Goal: Task Accomplishment & Management: Manage account settings

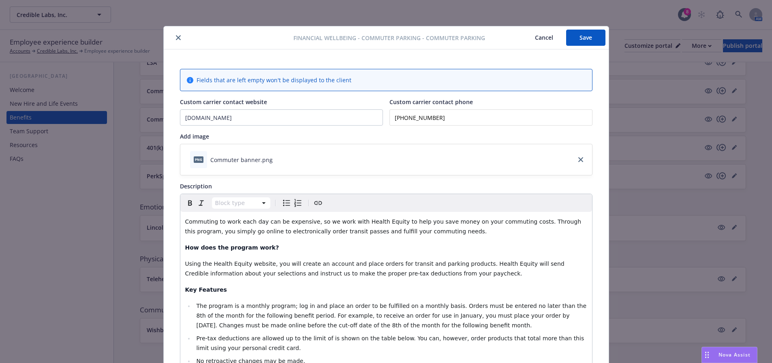
click at [176, 37] on icon "close" at bounding box center [178, 37] width 5 height 5
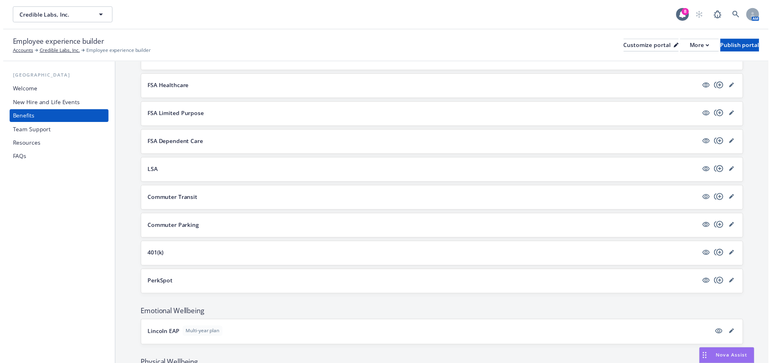
scroll to position [461, 0]
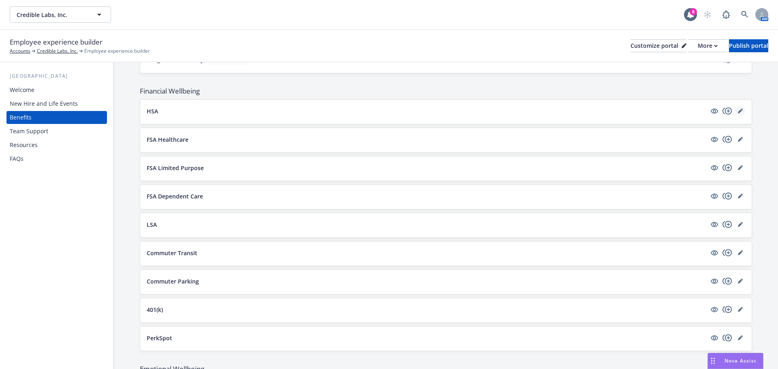
click at [735, 113] on link "editPencil" at bounding box center [740, 111] width 10 height 10
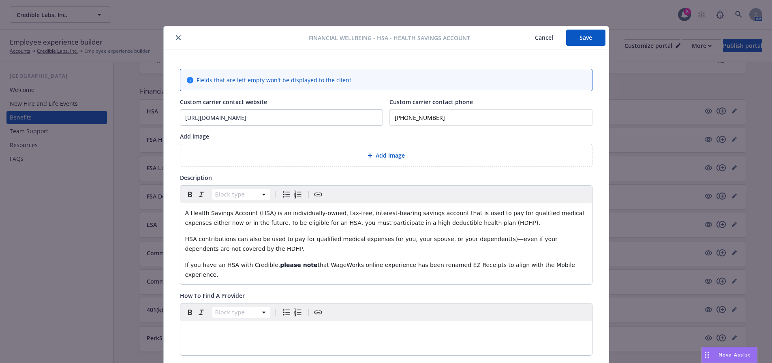
scroll to position [24, 0]
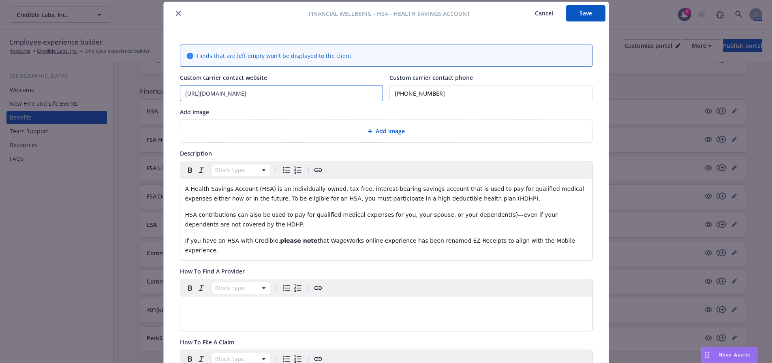
drag, startPoint x: 271, startPoint y: 92, endPoint x: 93, endPoint y: 89, distance: 178.7
click at [93, 89] on div "Financial Wellbeing - HSA - Health Savings Account Cancel Save Fields that are …" at bounding box center [386, 181] width 772 height 363
click at [176, 15] on icon "close" at bounding box center [178, 13] width 5 height 5
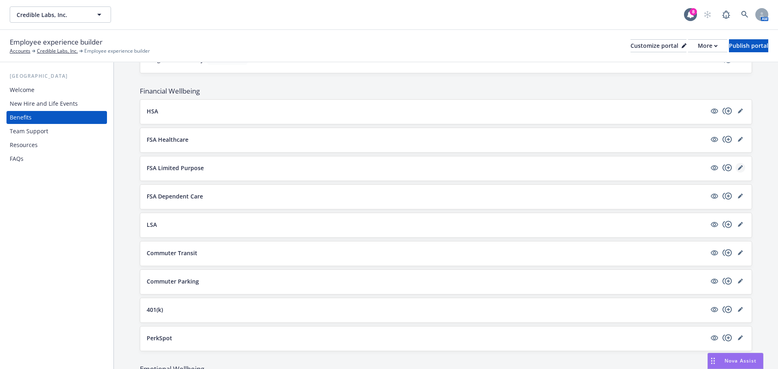
click at [737, 166] on link "editPencil" at bounding box center [740, 168] width 10 height 10
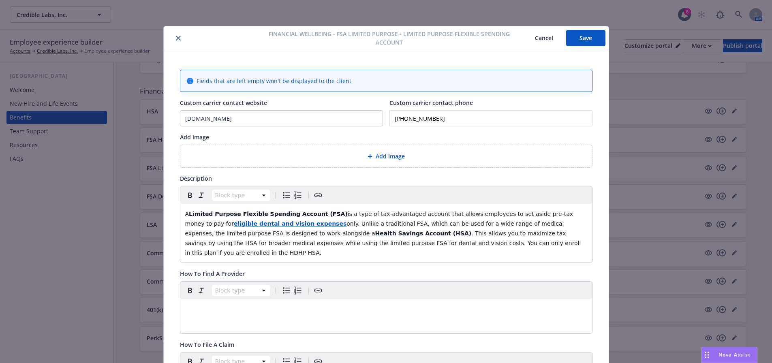
scroll to position [24, 0]
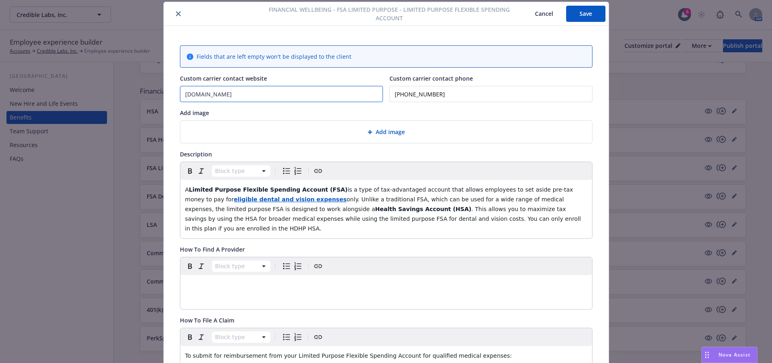
drag, startPoint x: 253, startPoint y: 96, endPoint x: 125, endPoint y: 96, distance: 128.4
click at [125, 96] on div "Financial Wellbeing - FSA Limited Purpose - Limited Purpose Flexible Spending A…" at bounding box center [386, 181] width 772 height 363
paste input "[URL][DOMAIN_NAME]"
type input "[URL][DOMAIN_NAME]"
click at [589, 10] on button "Save" at bounding box center [585, 14] width 39 height 16
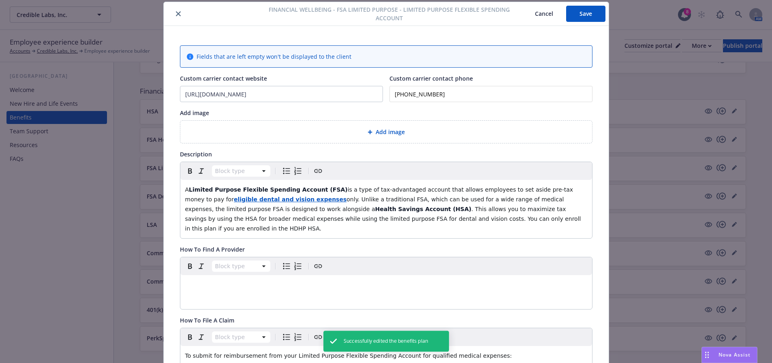
click at [177, 13] on icon "close" at bounding box center [178, 13] width 5 height 5
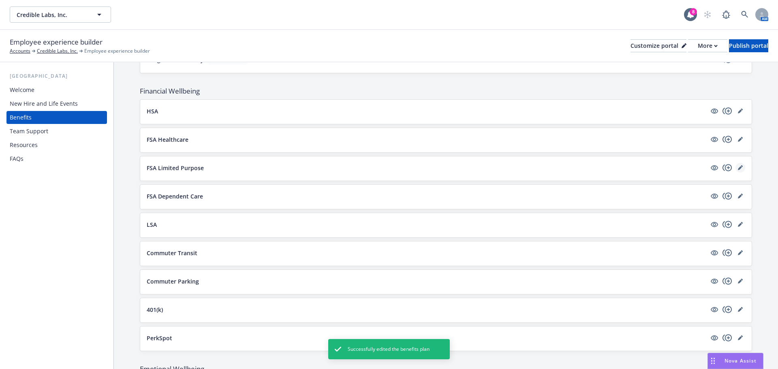
click at [738, 168] on icon "editPencil" at bounding box center [740, 167] width 5 height 5
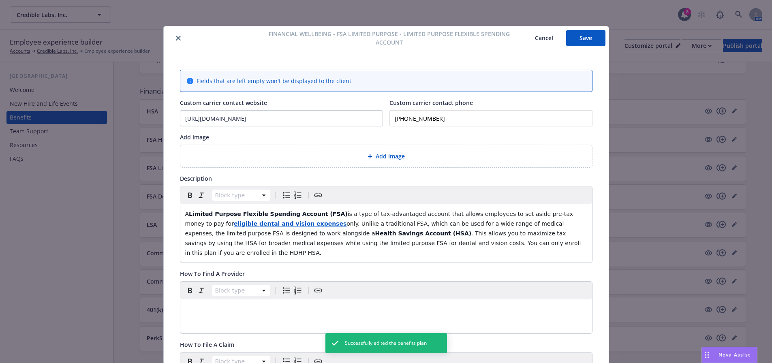
scroll to position [24, 0]
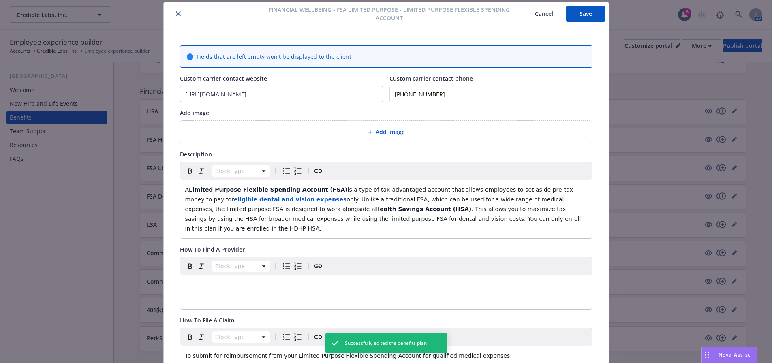
click at [173, 9] on div "Financial Wellbeing - FSA Limited Purpose - Limited Purpose Flexible Spending A…" at bounding box center [386, 14] width 445 height 24
click at [173, 10] on button "close" at bounding box center [178, 14] width 10 height 10
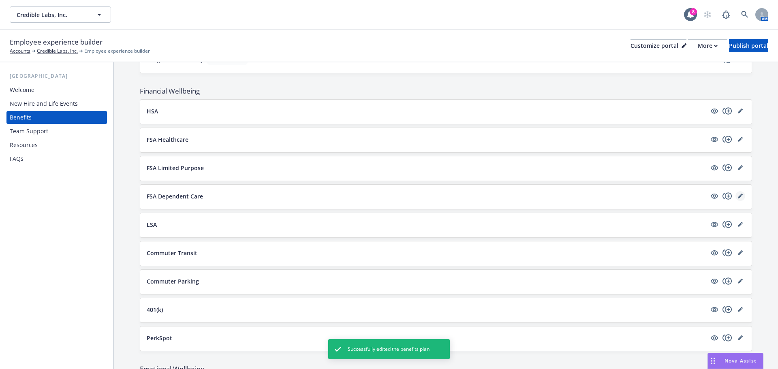
click at [737, 196] on link "editPencil" at bounding box center [740, 196] width 10 height 10
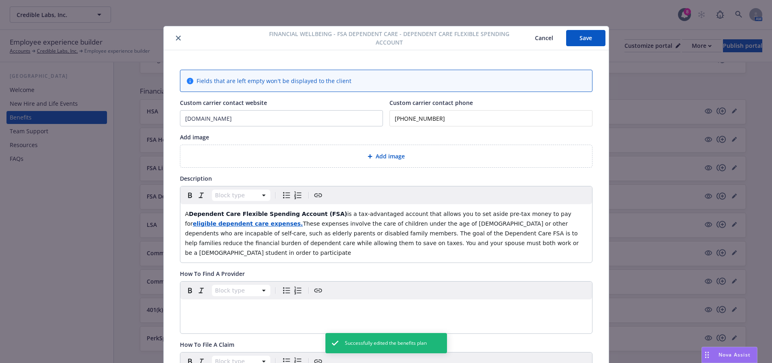
scroll to position [24, 0]
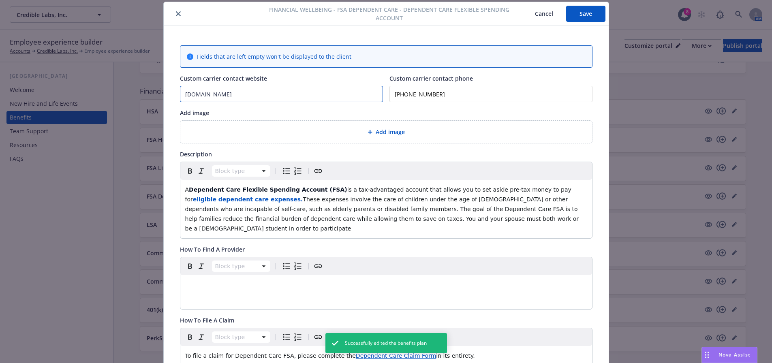
drag, startPoint x: 237, startPoint y: 90, endPoint x: 139, endPoint y: 91, distance: 98.0
click at [139, 91] on div "Financial Wellbeing - FSA Dependent Care - Dependent Care Flexible Spending Acc…" at bounding box center [386, 181] width 772 height 363
paste input "[URL][DOMAIN_NAME]"
type input "[URL][DOMAIN_NAME]"
click at [581, 12] on button "Save" at bounding box center [585, 14] width 39 height 16
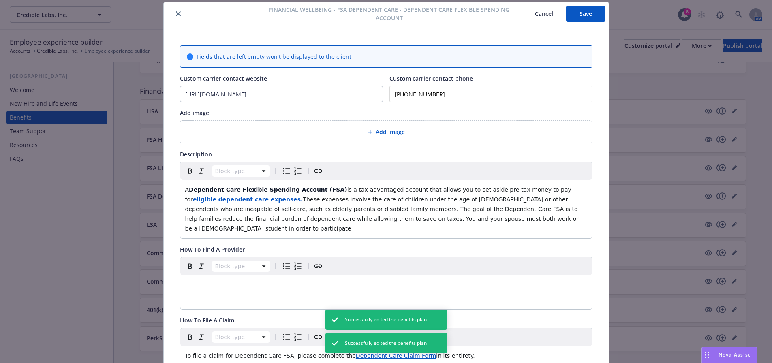
click at [176, 12] on icon "close" at bounding box center [178, 13] width 5 height 5
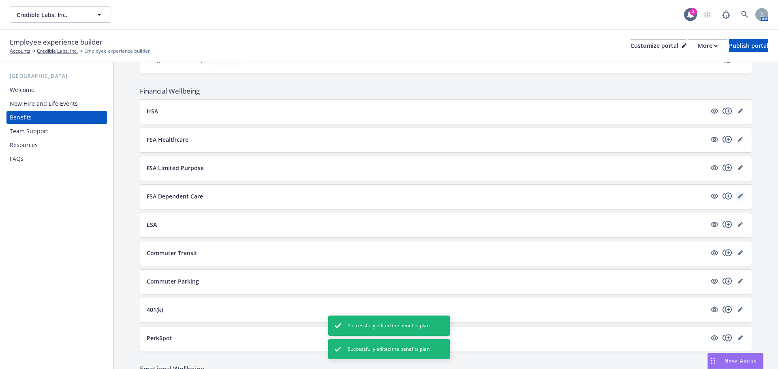
click at [737, 192] on link "editPencil" at bounding box center [740, 196] width 10 height 10
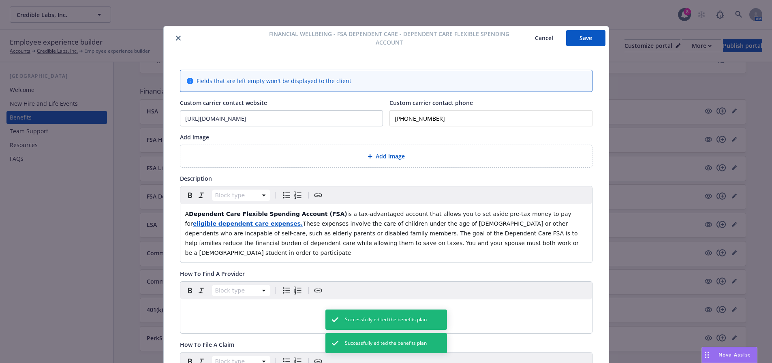
scroll to position [24, 0]
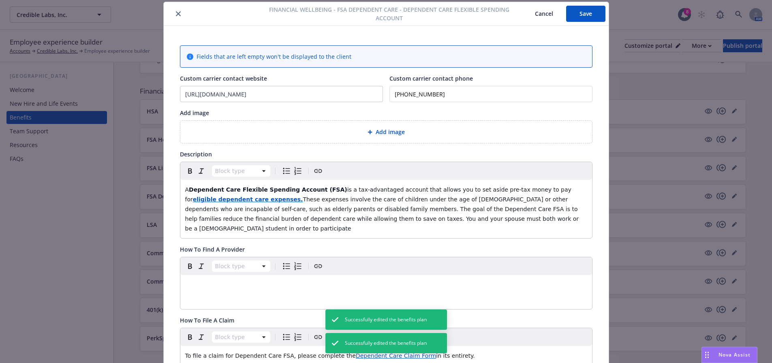
click at [175, 10] on button "close" at bounding box center [178, 14] width 10 height 10
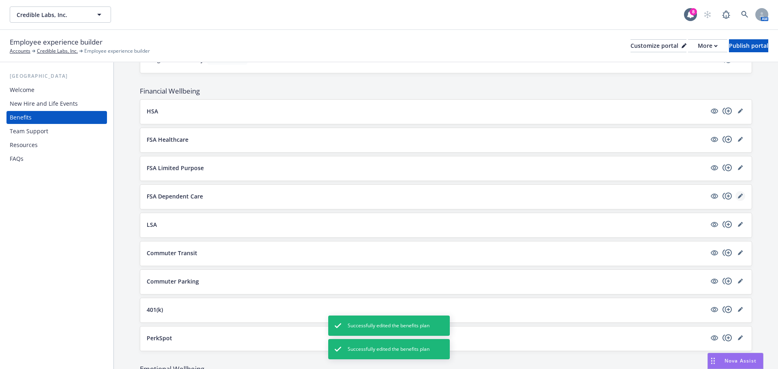
click at [741, 195] on icon "editPencil" at bounding box center [742, 195] width 2 height 2
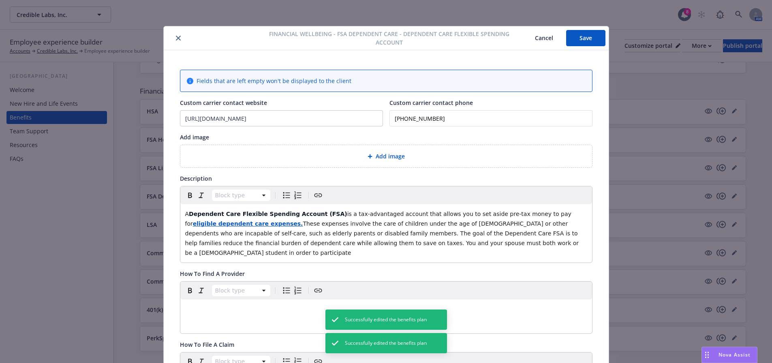
scroll to position [24, 0]
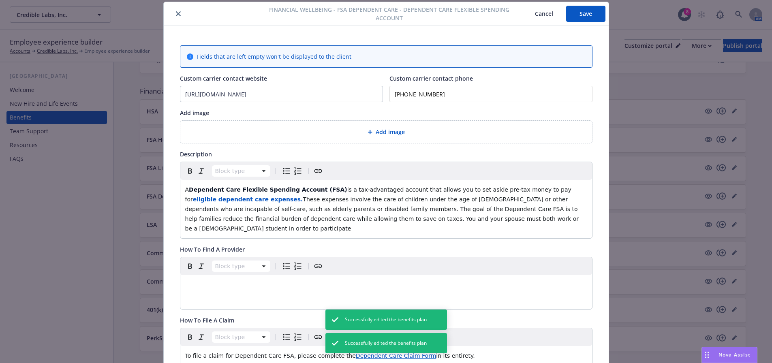
click at [173, 10] on button "close" at bounding box center [178, 14] width 10 height 10
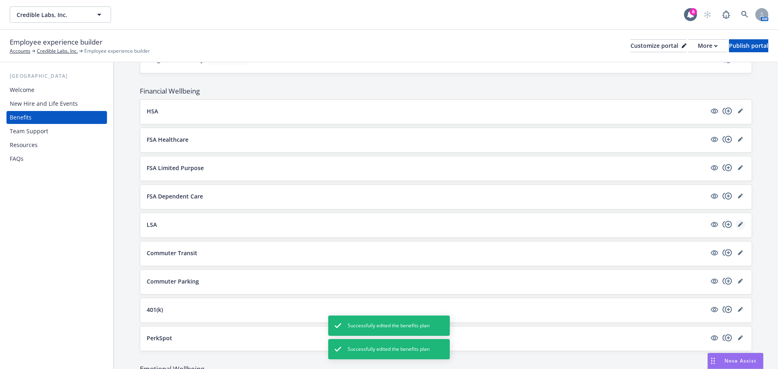
click at [738, 226] on icon "editPencil" at bounding box center [740, 224] width 5 height 5
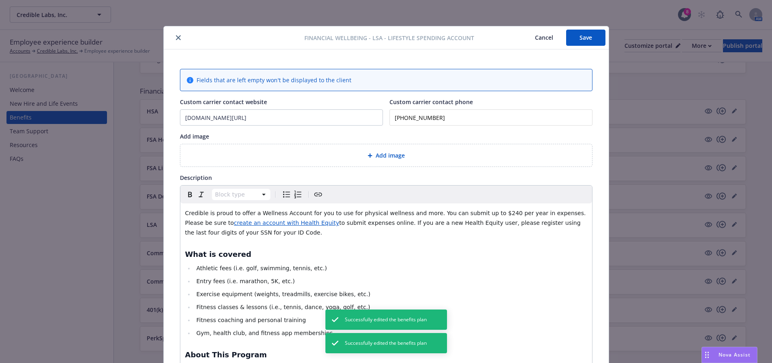
scroll to position [24, 0]
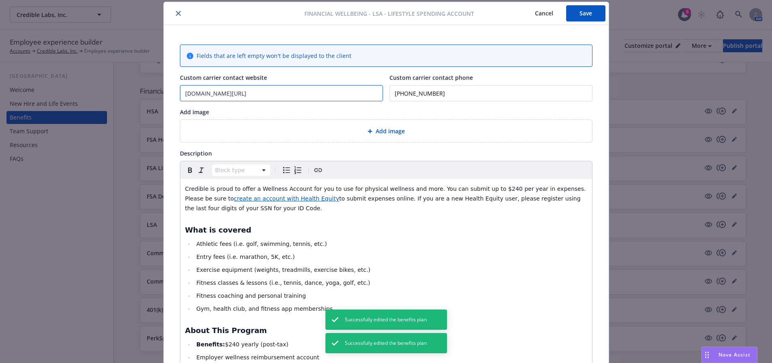
drag, startPoint x: 303, startPoint y: 98, endPoint x: 77, endPoint y: 92, distance: 226.2
click at [77, 92] on div "Financial Wellbeing - LSA - Lifestyle Spending Account Cancel Save Fields that …" at bounding box center [386, 181] width 772 height 363
paste input "[URL][DOMAIN_NAME]"
type input "[URL][DOMAIN_NAME]"
click at [586, 17] on button "Save" at bounding box center [585, 13] width 39 height 16
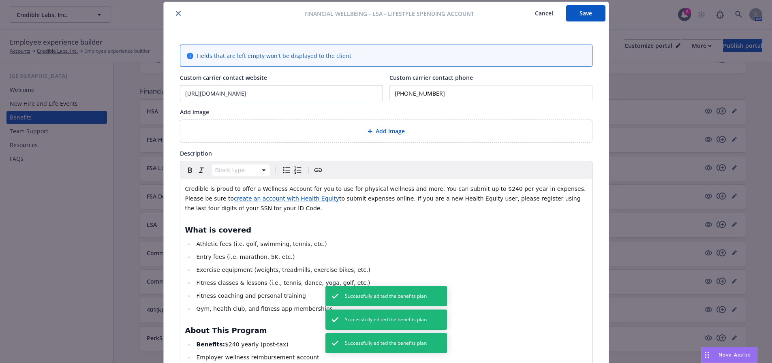
click at [179, 13] on button "close" at bounding box center [178, 14] width 10 height 10
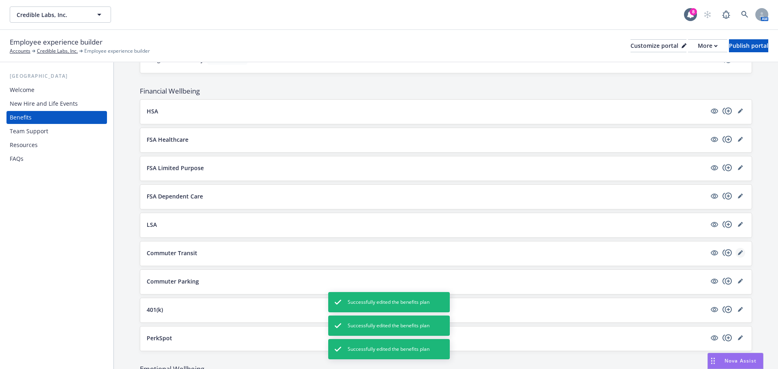
click at [738, 253] on icon "editPencil" at bounding box center [740, 252] width 5 height 5
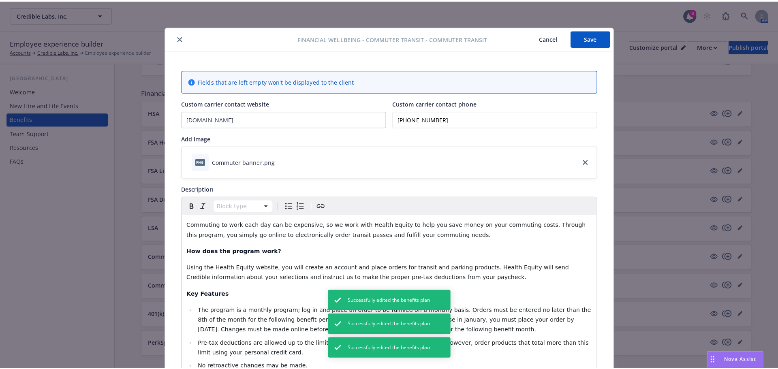
scroll to position [24, 0]
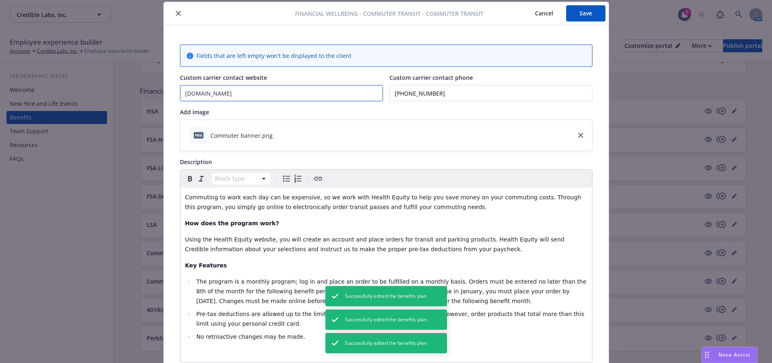
drag, startPoint x: 265, startPoint y: 93, endPoint x: 148, endPoint y: 93, distance: 116.3
click at [149, 93] on div "Financial Wellbeing - Commuter Transit - Commuter Transit Cancel Save Fields th…" at bounding box center [386, 181] width 772 height 363
paste input "[URL][DOMAIN_NAME]"
type input "[URL][DOMAIN_NAME]"
click at [575, 15] on button "Save" at bounding box center [585, 13] width 39 height 16
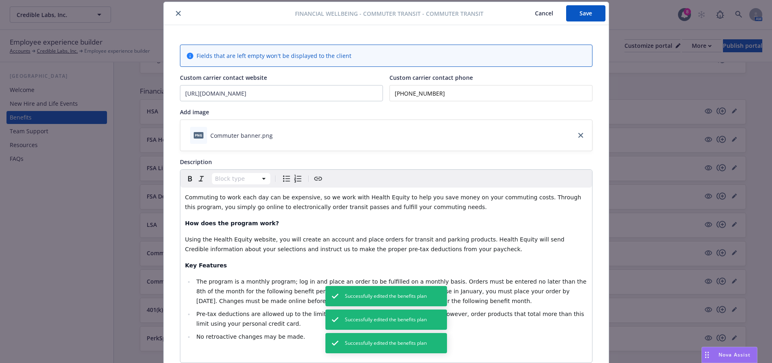
click at [176, 13] on icon "close" at bounding box center [178, 13] width 5 height 5
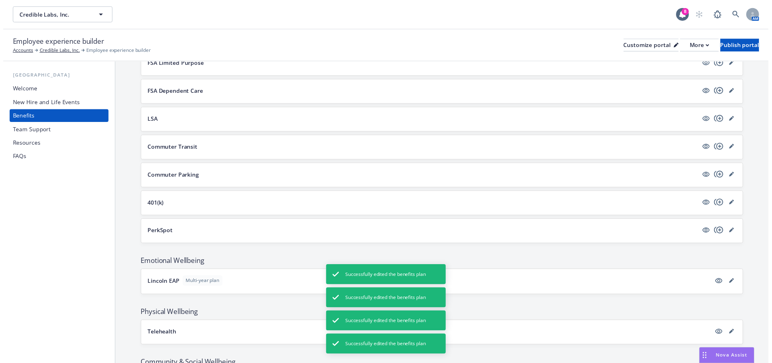
scroll to position [583, 0]
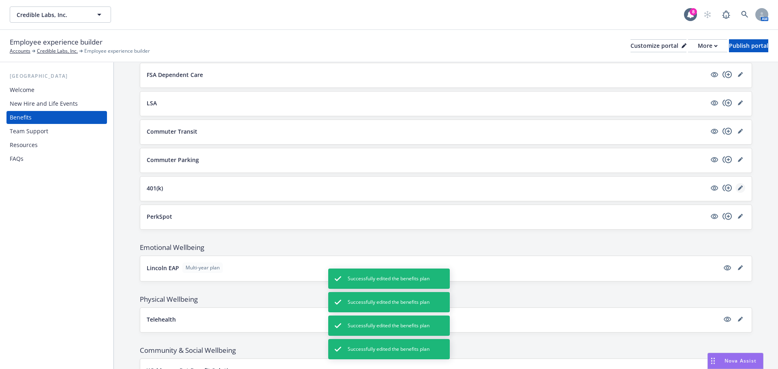
click at [738, 188] on icon "editPencil" at bounding box center [740, 188] width 4 height 4
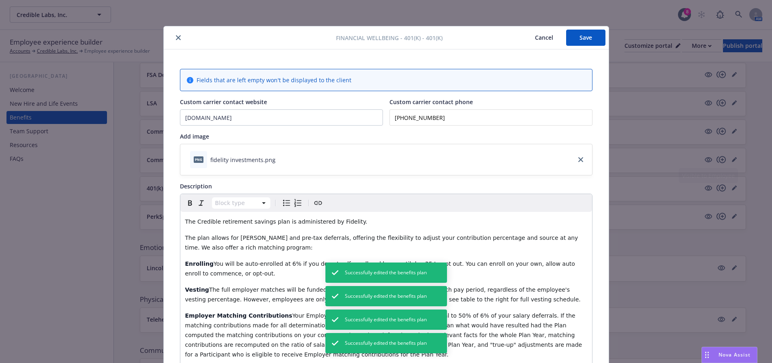
scroll to position [24, 0]
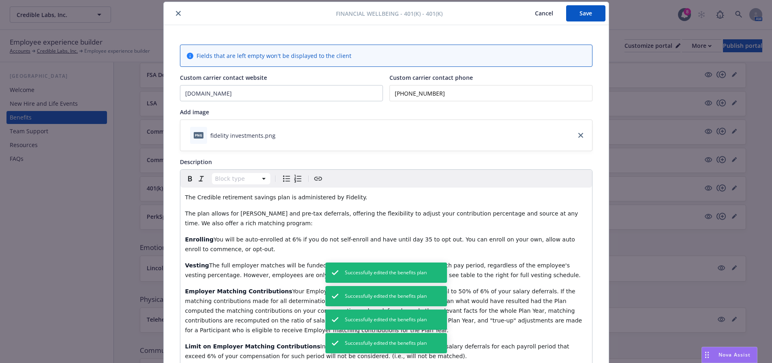
click at [176, 15] on icon "close" at bounding box center [178, 13] width 5 height 5
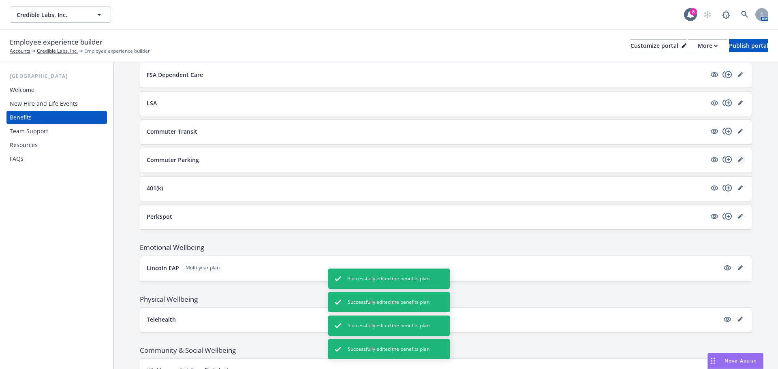
click at [738, 160] on icon "editPencil" at bounding box center [740, 159] width 5 height 5
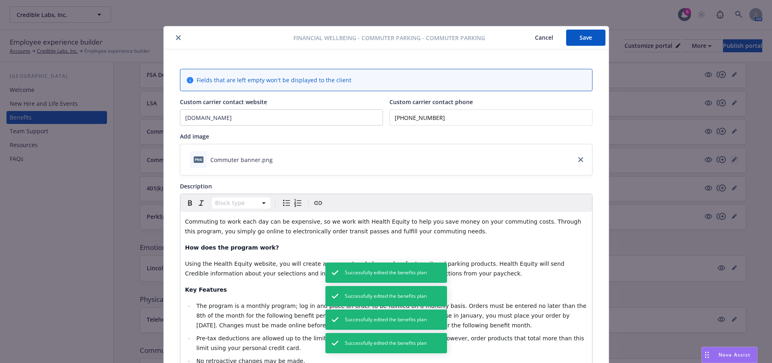
scroll to position [24, 0]
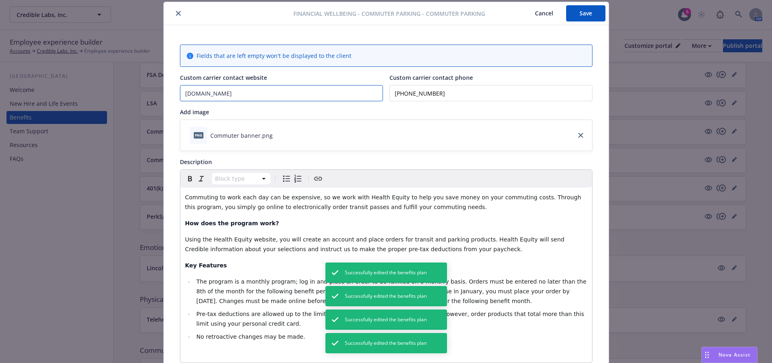
drag, startPoint x: 263, startPoint y: 94, endPoint x: 115, endPoint y: 89, distance: 148.4
click at [115, 89] on div "Financial Wellbeing - Commuter Parking - Commuter Parking Cancel Save Fields th…" at bounding box center [386, 181] width 772 height 363
paste input "[URL][DOMAIN_NAME]"
type input "[URL][DOMAIN_NAME]"
click at [586, 8] on button "Save" at bounding box center [585, 13] width 39 height 16
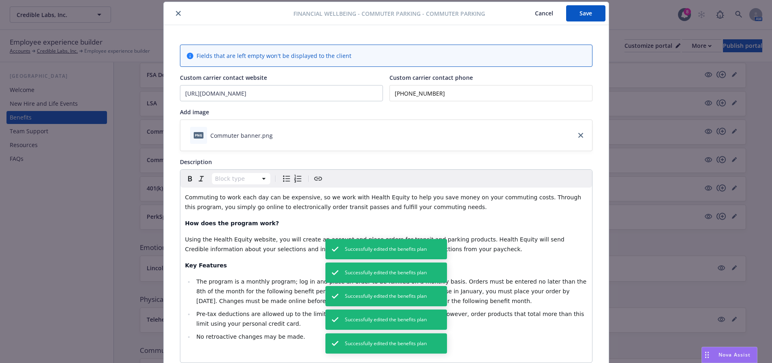
click at [176, 13] on icon "close" at bounding box center [178, 13] width 5 height 5
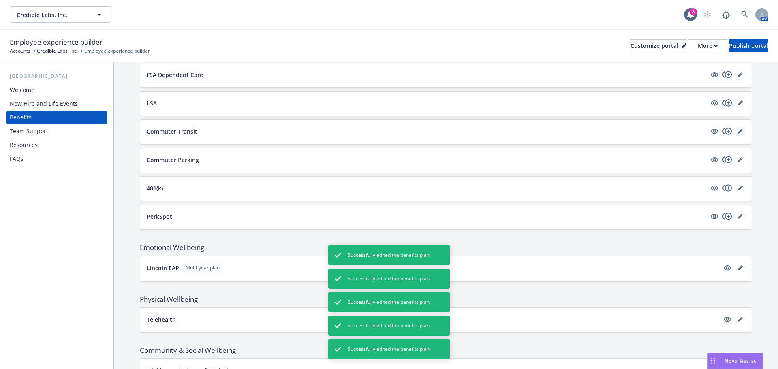
click at [735, 131] on link "editPencil" at bounding box center [740, 131] width 10 height 10
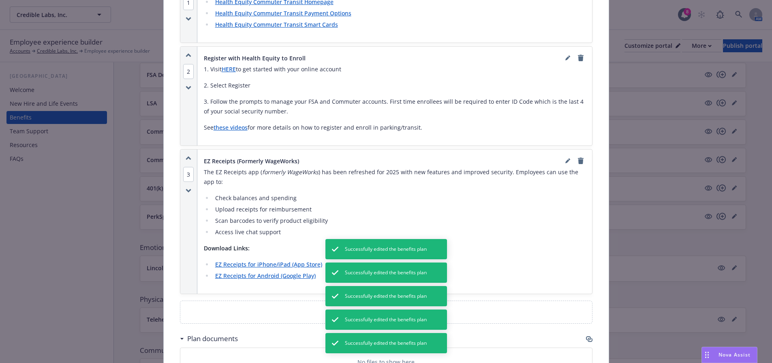
scroll to position [673, 0]
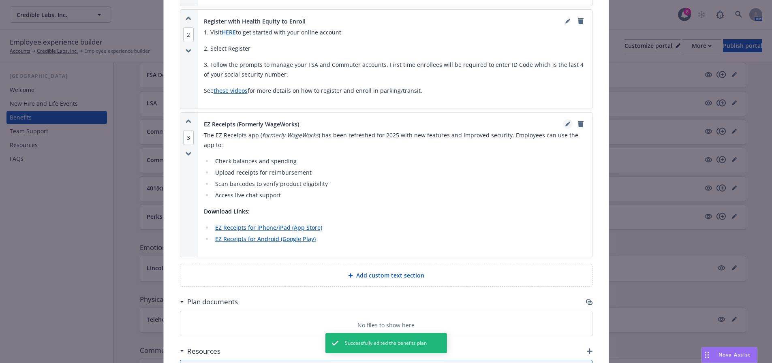
click at [566, 122] on icon "editPencil" at bounding box center [567, 124] width 5 height 5
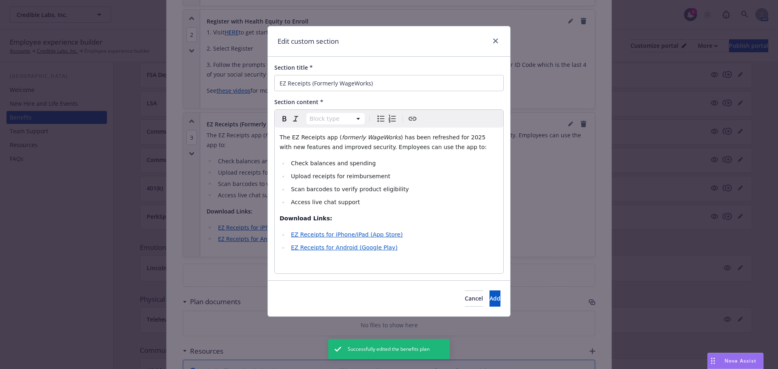
select select
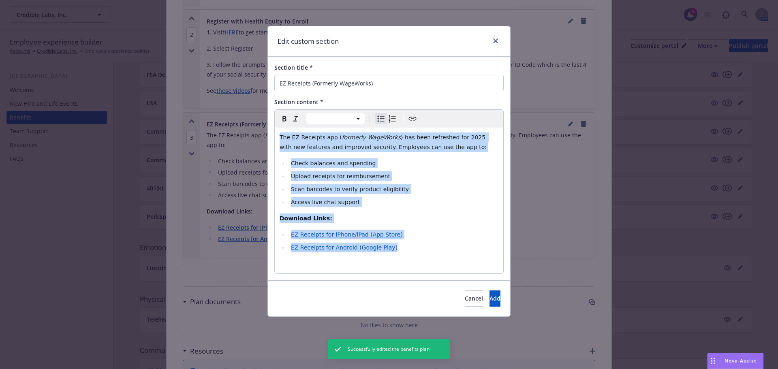
drag, startPoint x: 387, startPoint y: 246, endPoint x: 268, endPoint y: 137, distance: 160.6
click at [268, 137] on div "Section title * EZ Receipts (Formerly WageWorks) Section content * Paragraph He…" at bounding box center [389, 169] width 242 height 224
copy div "The EZ Receipts app ( formerly WageWorks ) has been refreshed for 2025 with new…"
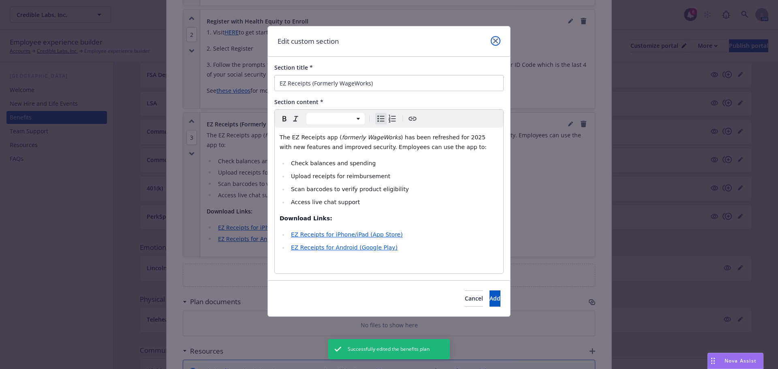
click at [495, 38] on link "close" at bounding box center [496, 41] width 10 height 10
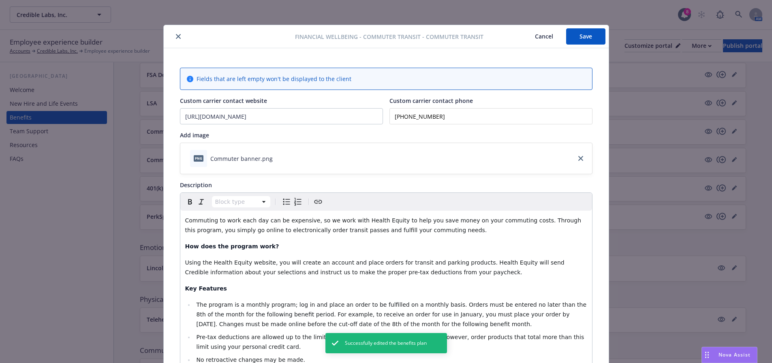
scroll to position [0, 0]
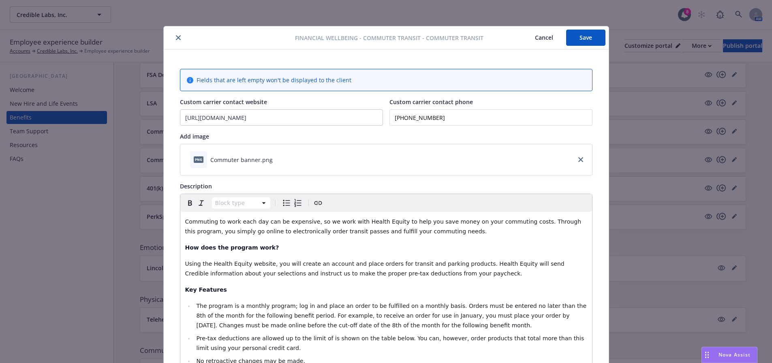
click at [176, 36] on icon "close" at bounding box center [178, 37] width 5 height 5
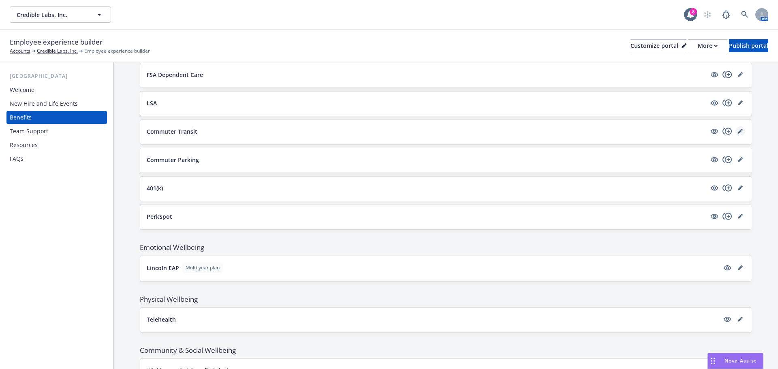
click at [736, 128] on link "editPencil" at bounding box center [740, 131] width 10 height 10
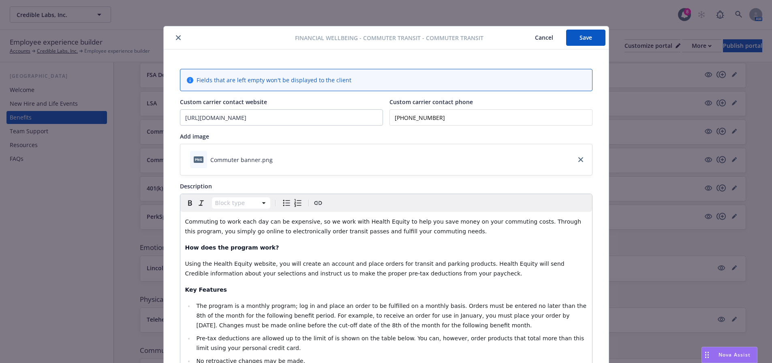
click at [176, 36] on icon "close" at bounding box center [178, 37] width 5 height 5
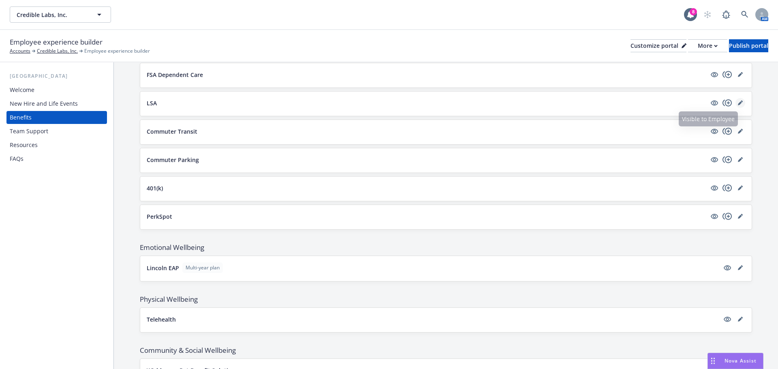
click at [738, 104] on icon "editPencil" at bounding box center [740, 103] width 4 height 4
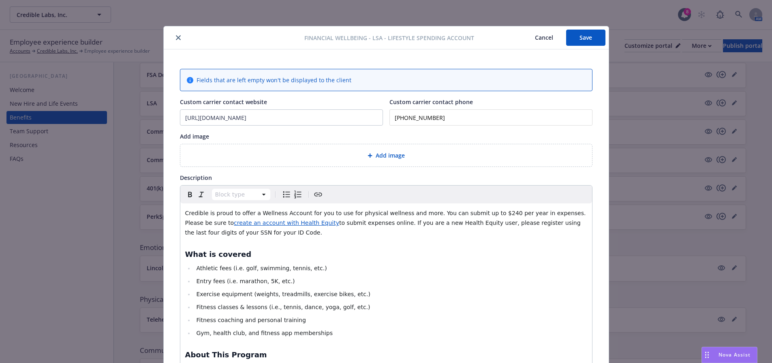
click at [174, 35] on button "close" at bounding box center [178, 38] width 10 height 10
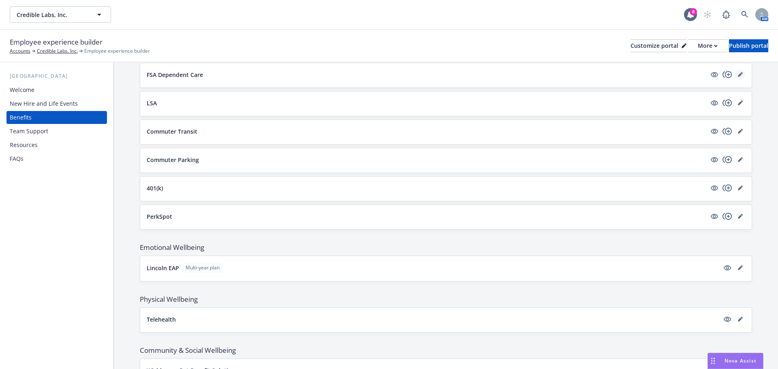
click at [738, 75] on icon "editPencil" at bounding box center [740, 74] width 5 height 5
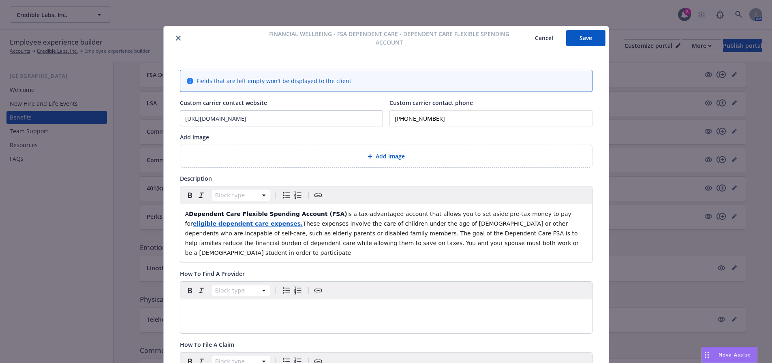
click at [173, 35] on button "close" at bounding box center [178, 38] width 10 height 10
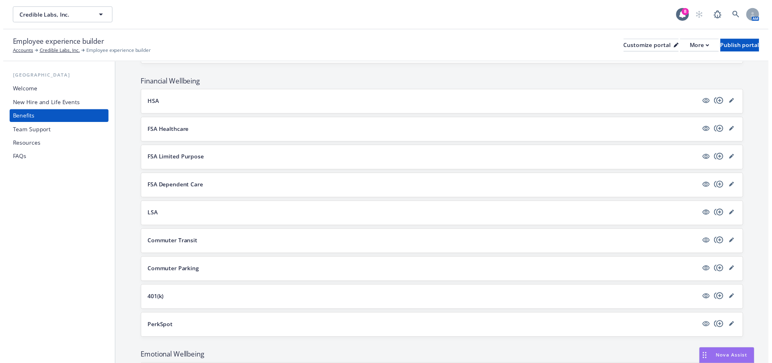
scroll to position [461, 0]
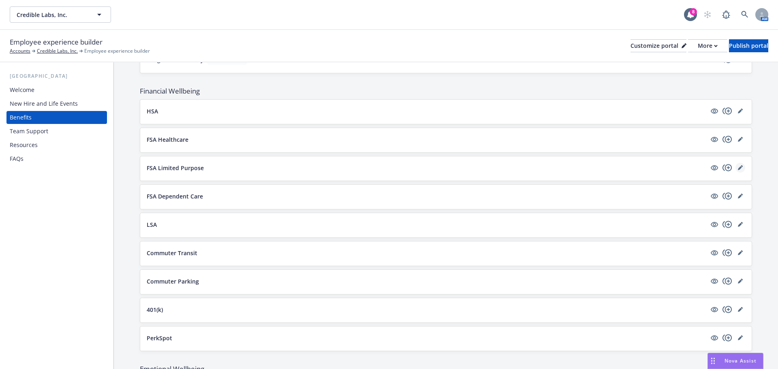
click at [741, 166] on icon "editPencil" at bounding box center [742, 166] width 2 height 2
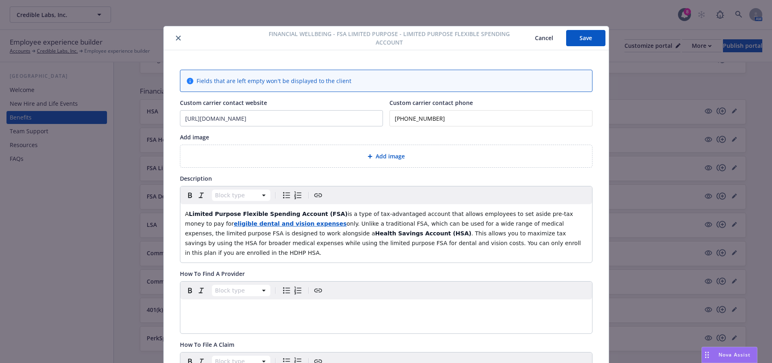
click at [178, 35] on button "close" at bounding box center [178, 38] width 10 height 10
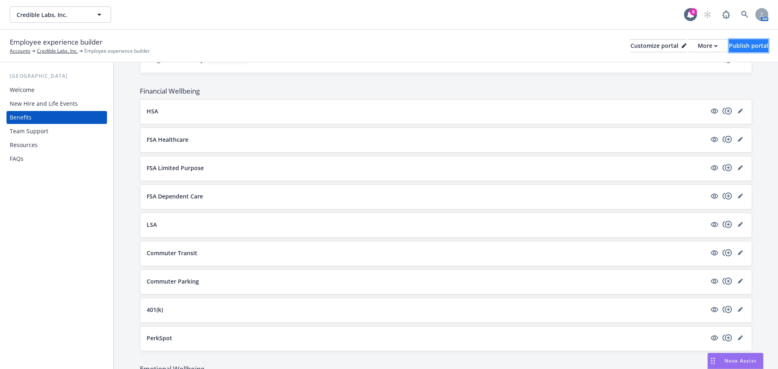
click at [742, 47] on div "Publish portal" at bounding box center [748, 46] width 39 height 12
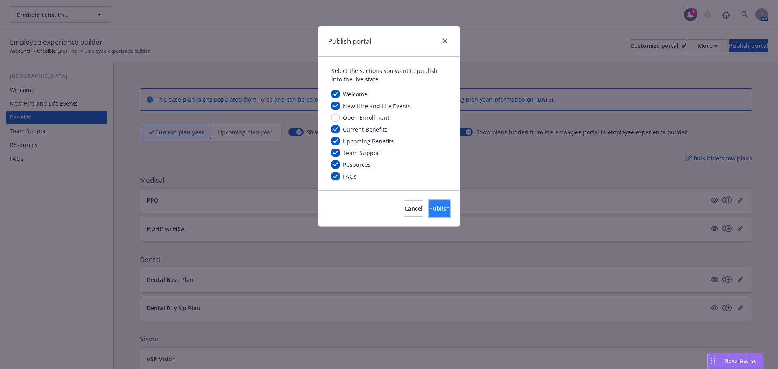
click at [434, 208] on span "Publish" at bounding box center [439, 209] width 21 height 8
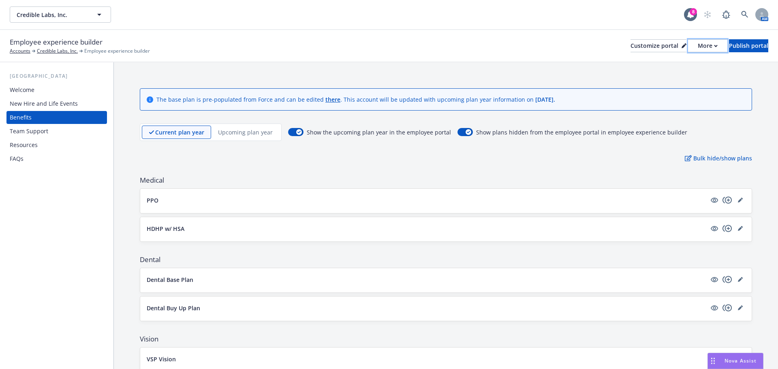
click at [698, 48] on div "More" at bounding box center [708, 46] width 20 height 12
drag, startPoint x: 671, startPoint y: 85, endPoint x: 637, endPoint y: 76, distance: 34.8
click at [671, 85] on link "Copy portal link" at bounding box center [665, 80] width 74 height 16
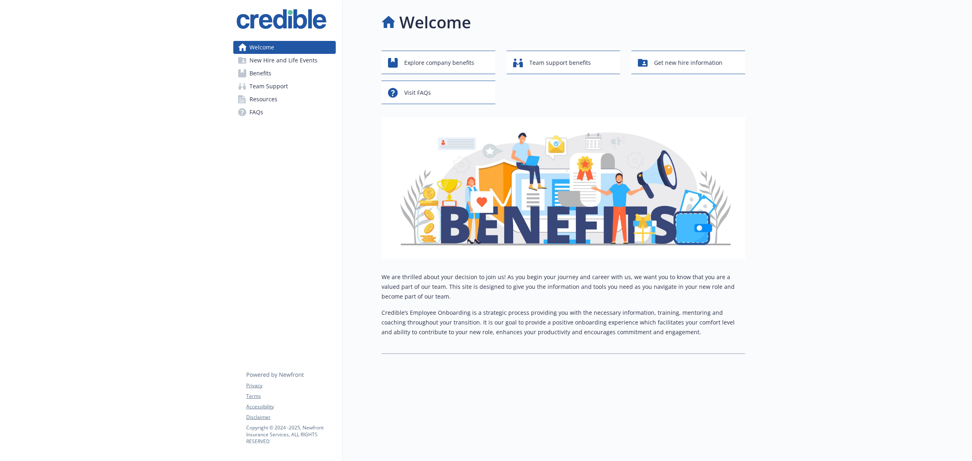
click at [256, 68] on span "Benefits" at bounding box center [261, 73] width 22 height 13
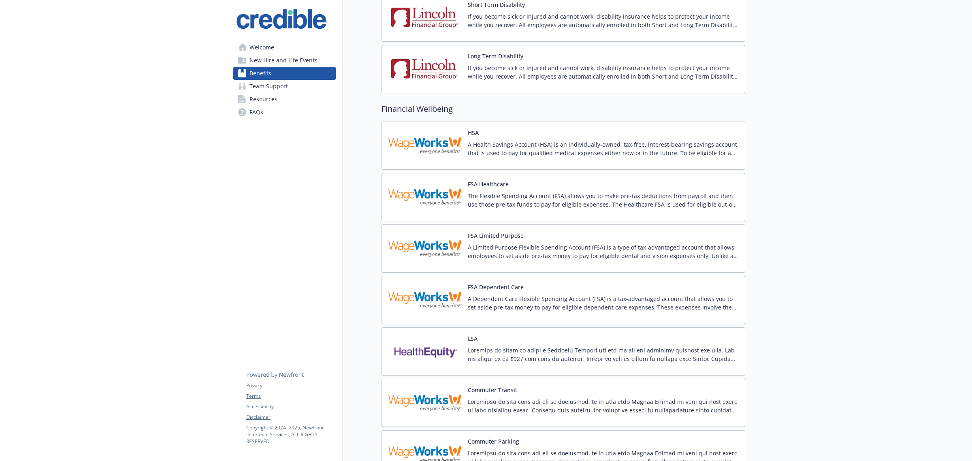
click at [450, 154] on img at bounding box center [425, 145] width 73 height 34
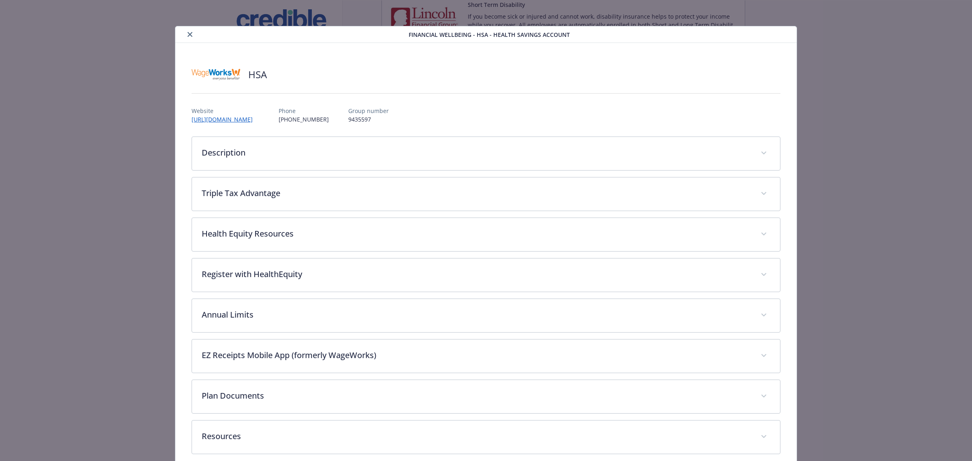
scroll to position [12, 0]
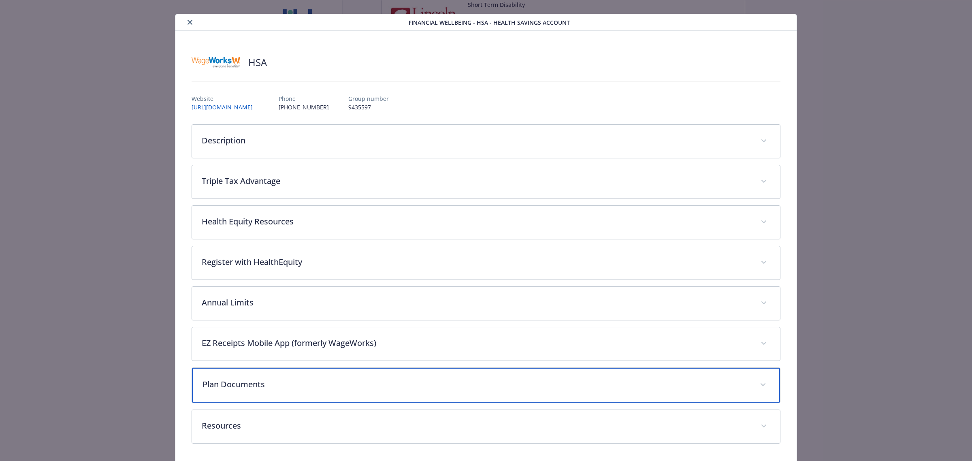
click at [278, 386] on p "Plan Documents" at bounding box center [477, 384] width 548 height 12
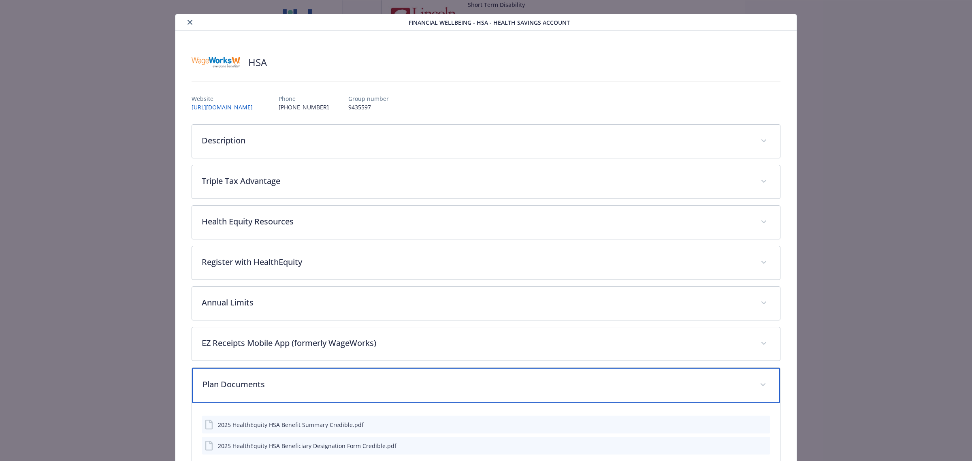
scroll to position [109, 0]
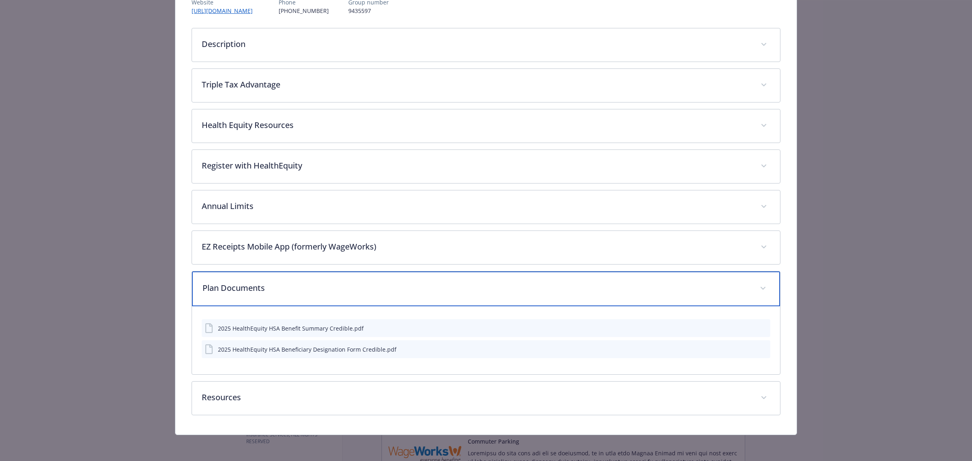
click at [330, 290] on p "Plan Documents" at bounding box center [477, 288] width 548 height 12
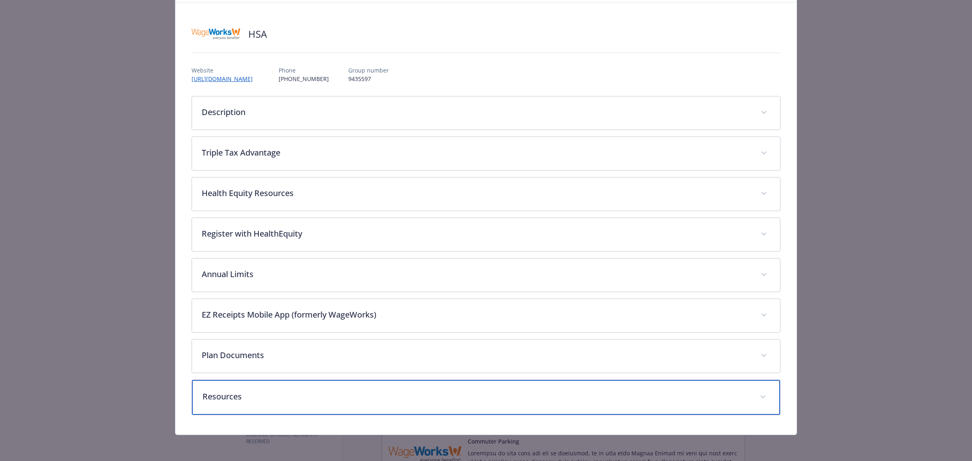
click at [297, 387] on div "Resources" at bounding box center [486, 397] width 588 height 35
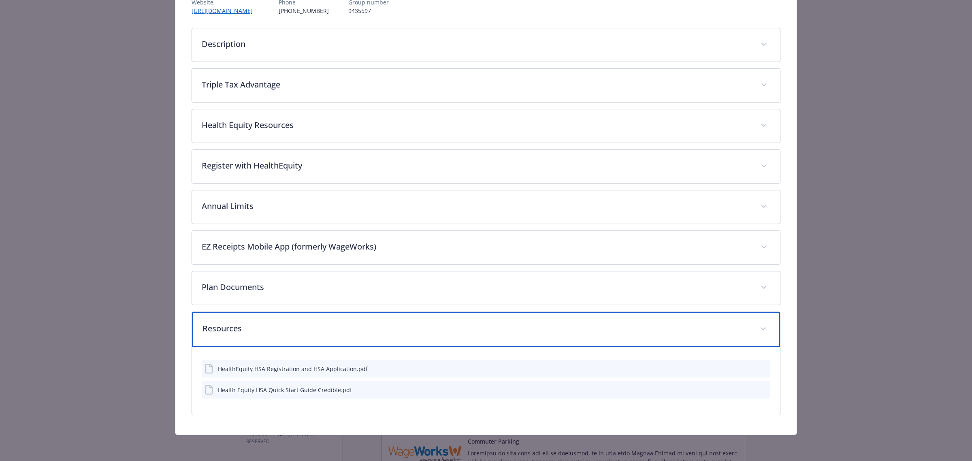
click at [361, 327] on p "Resources" at bounding box center [477, 328] width 548 height 12
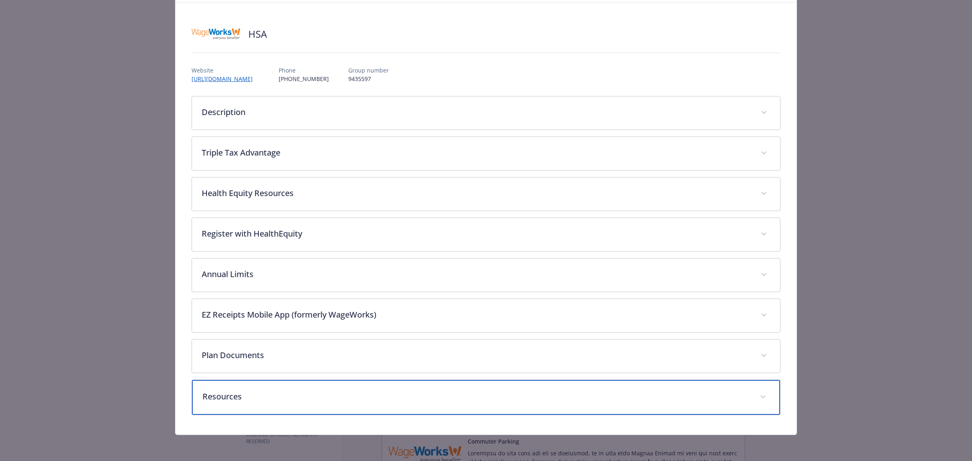
scroll to position [41, 0]
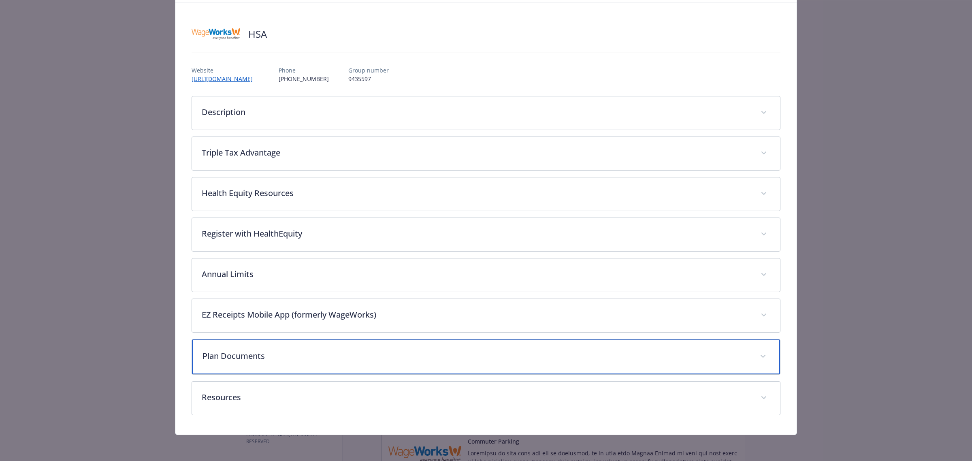
click at [256, 344] on div "Plan Documents" at bounding box center [486, 357] width 588 height 35
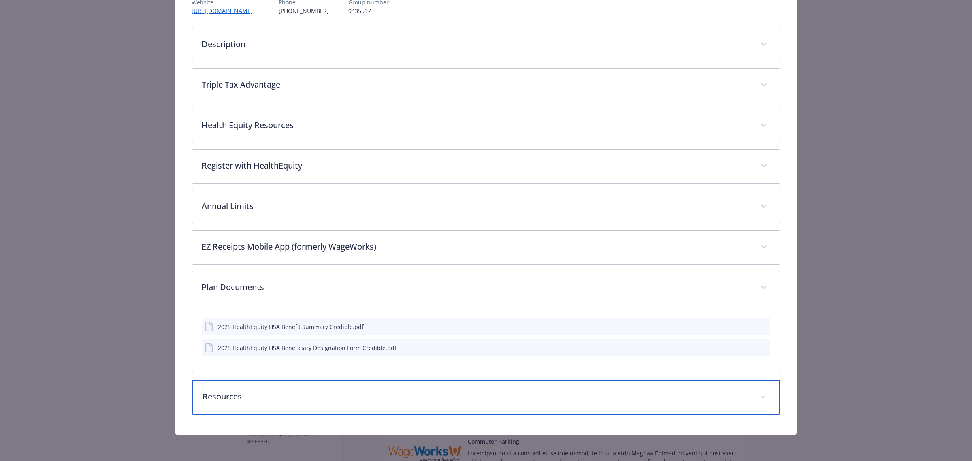
click at [297, 397] on p "Resources" at bounding box center [477, 397] width 548 height 12
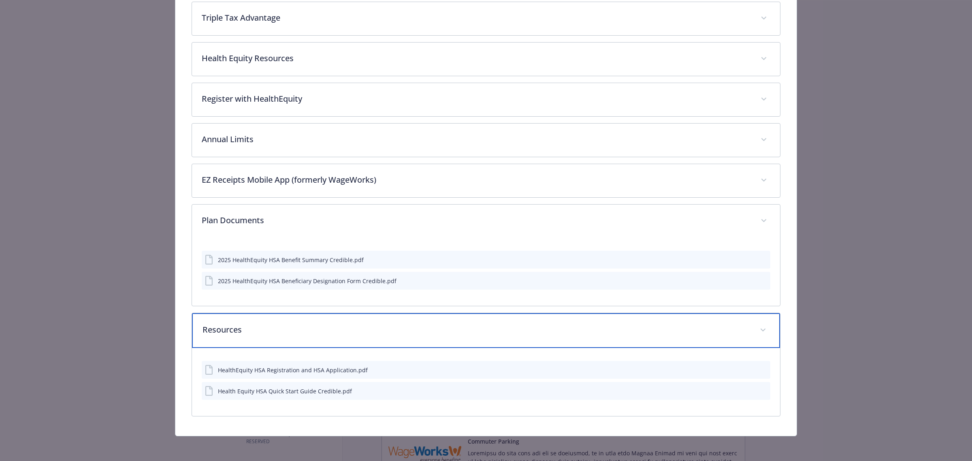
scroll to position [177, 0]
click at [308, 326] on p "Resources" at bounding box center [477, 328] width 548 height 12
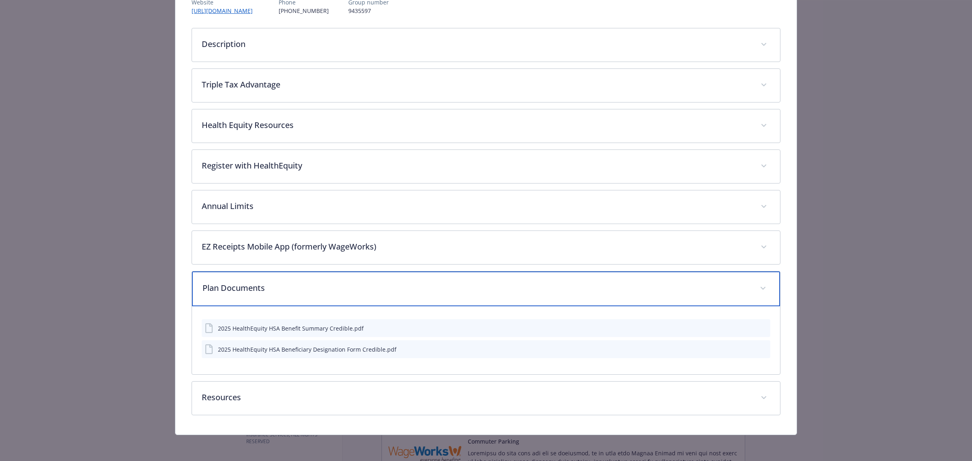
click at [299, 290] on p "Plan Documents" at bounding box center [477, 288] width 548 height 12
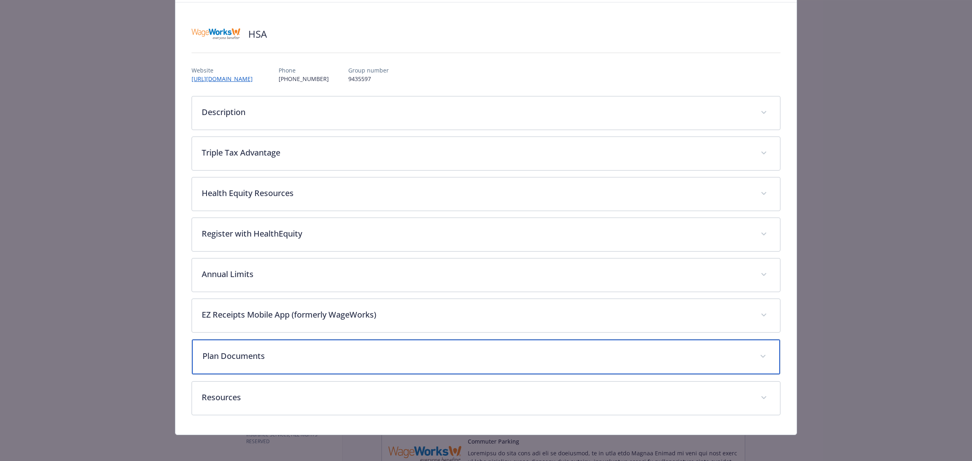
scroll to position [41, 0]
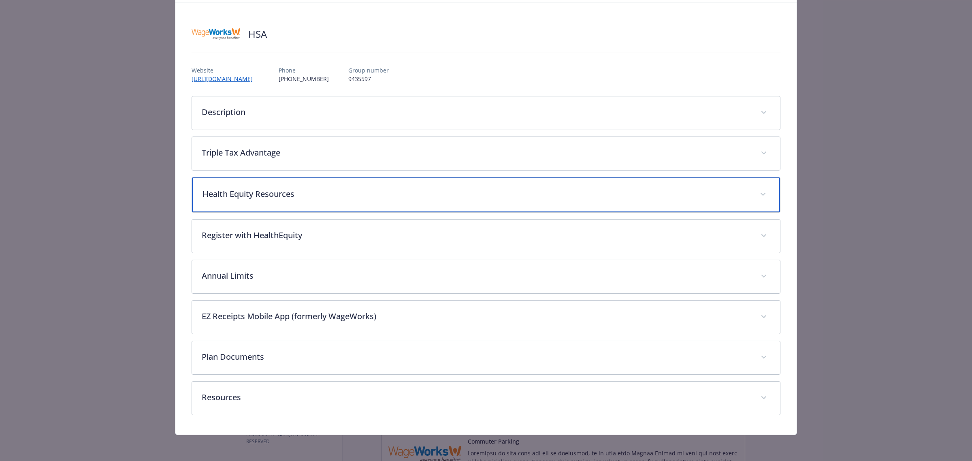
click at [290, 190] on p "Health Equity Resources" at bounding box center [477, 194] width 548 height 12
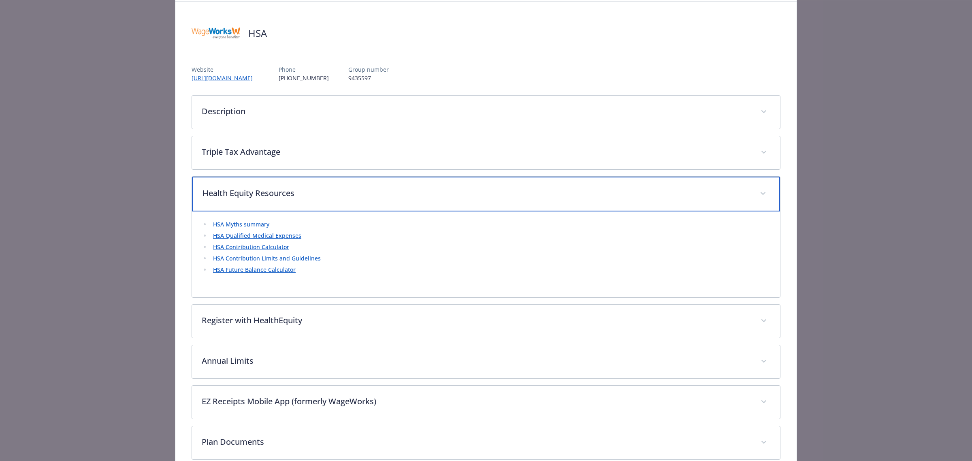
click at [288, 190] on p "Health Equity Resources" at bounding box center [477, 193] width 548 height 12
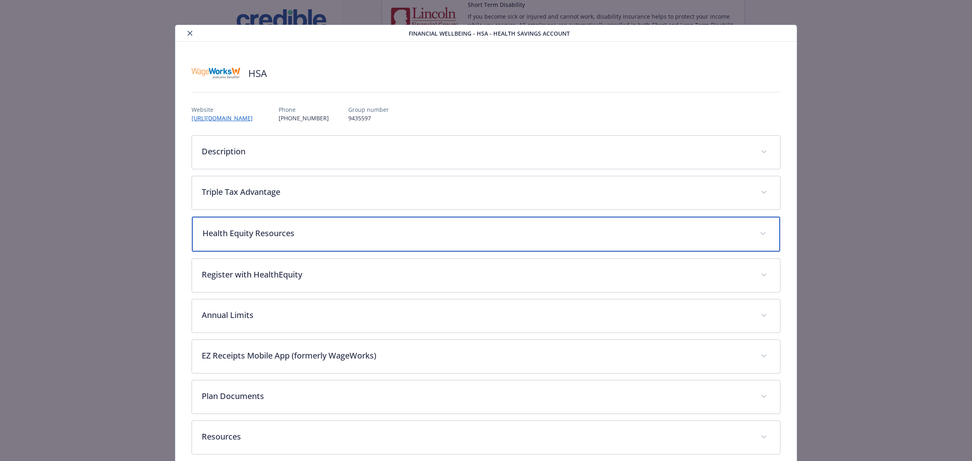
scroll to position [0, 0]
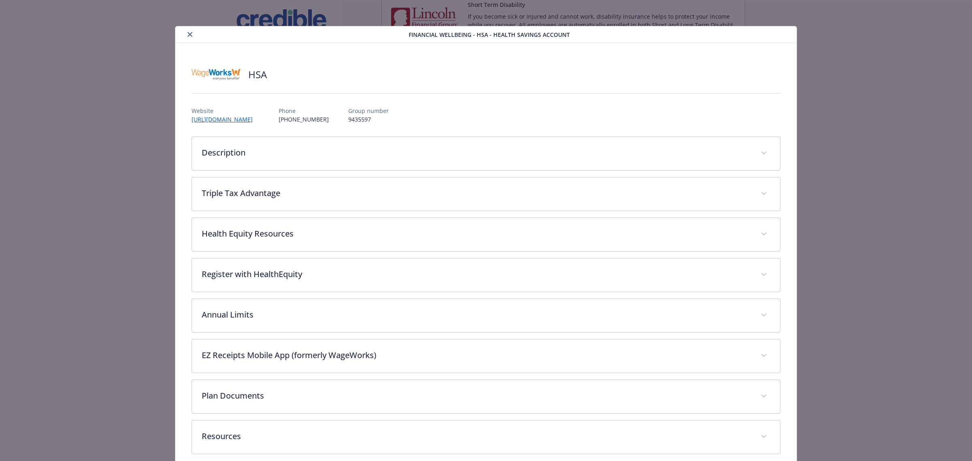
click at [192, 31] on button "close" at bounding box center [190, 35] width 10 height 10
